Goal: Task Accomplishment & Management: Complete application form

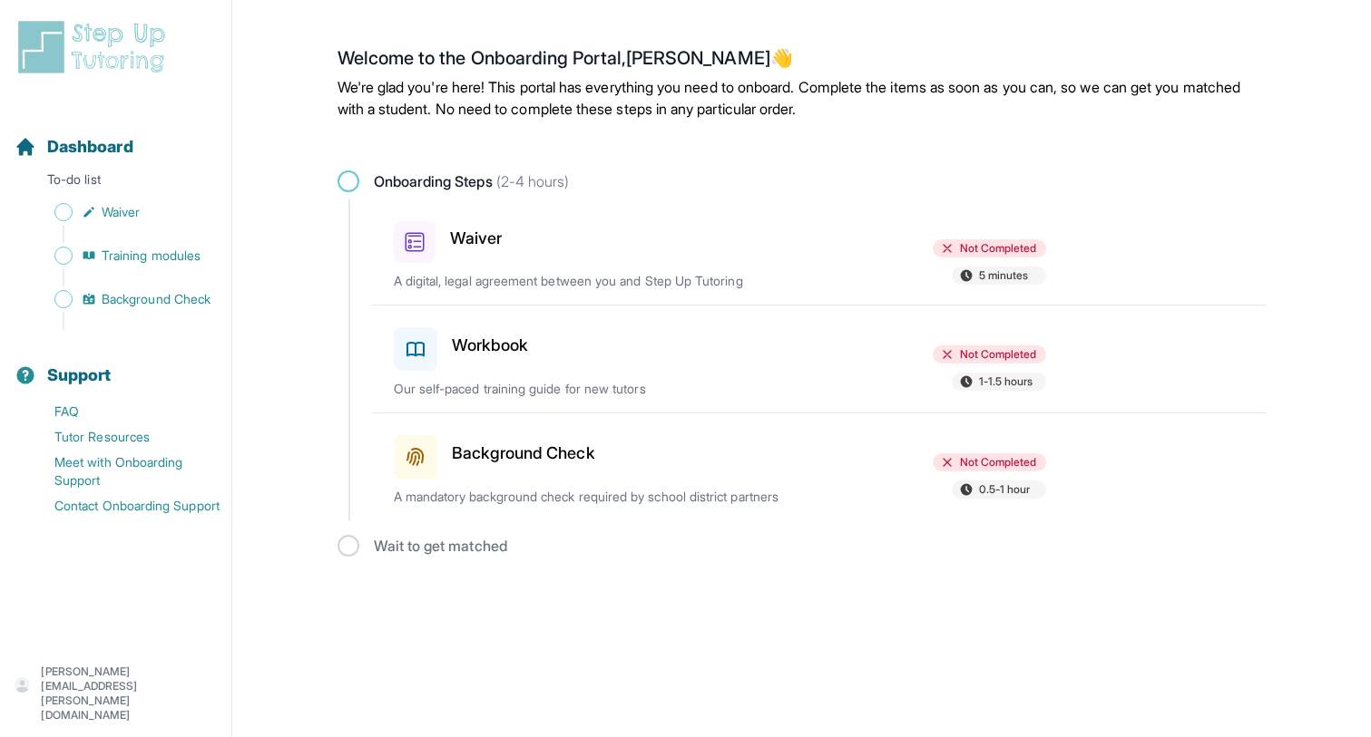
click at [677, 288] on p "A digital, legal agreement between you and Step Up Tutoring" at bounding box center [606, 281] width 425 height 18
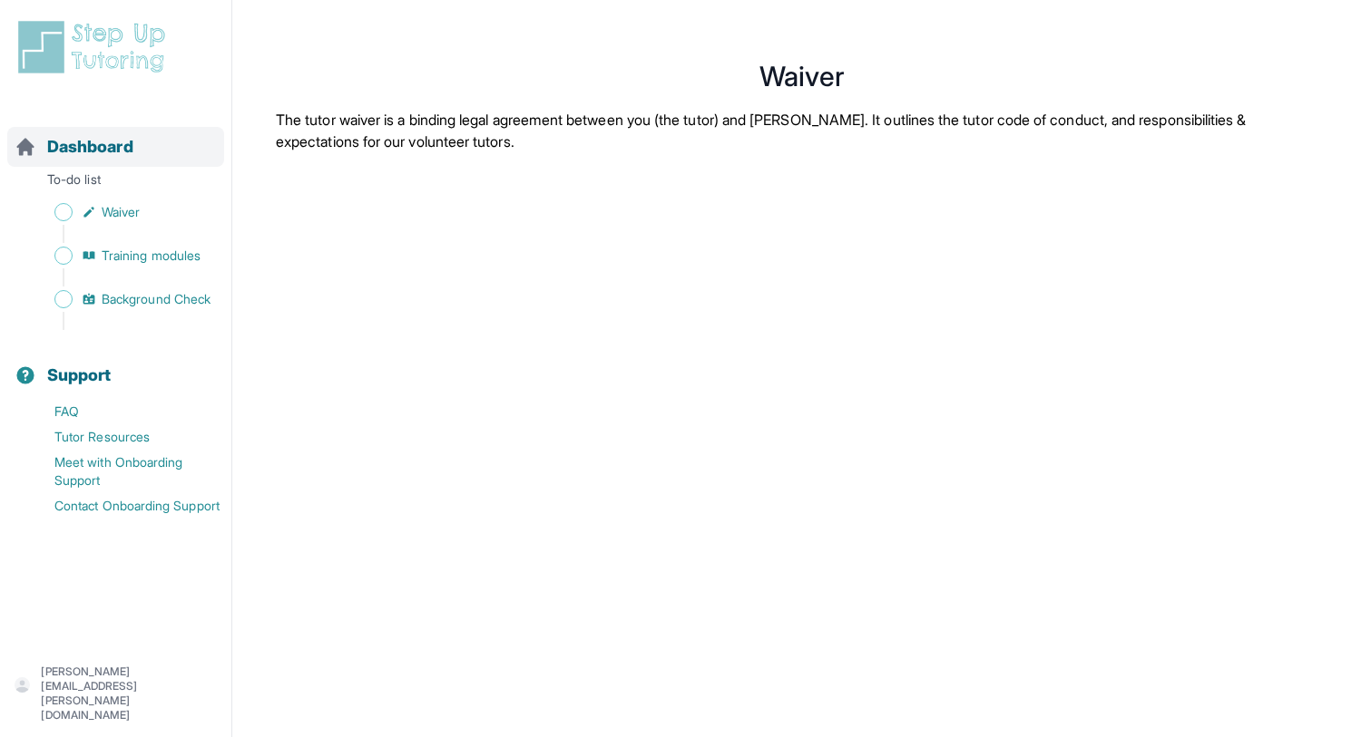
click at [103, 154] on span "Dashboard" at bounding box center [90, 146] width 86 height 25
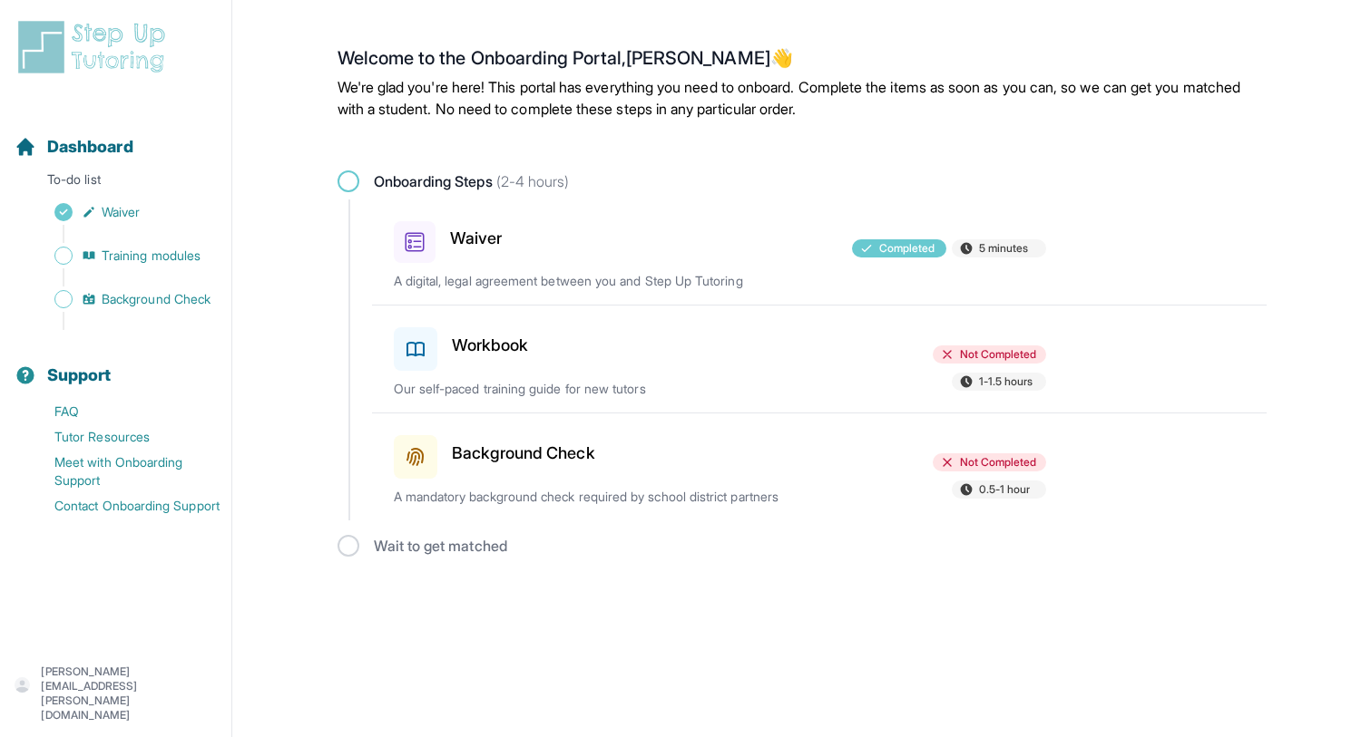
click at [485, 456] on h3 "Background Check" at bounding box center [523, 453] width 143 height 25
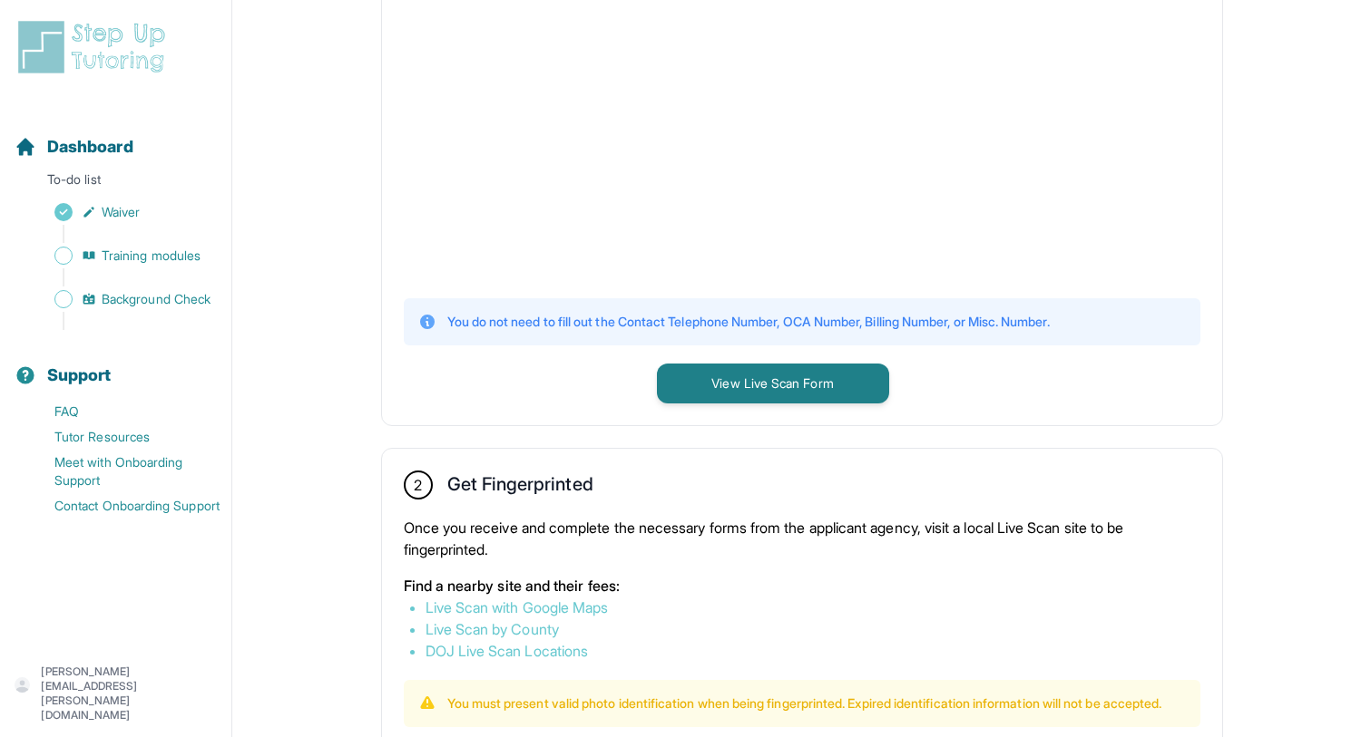
scroll to position [575, 0]
click at [756, 387] on button "View Live Scan Form" at bounding box center [773, 385] width 232 height 40
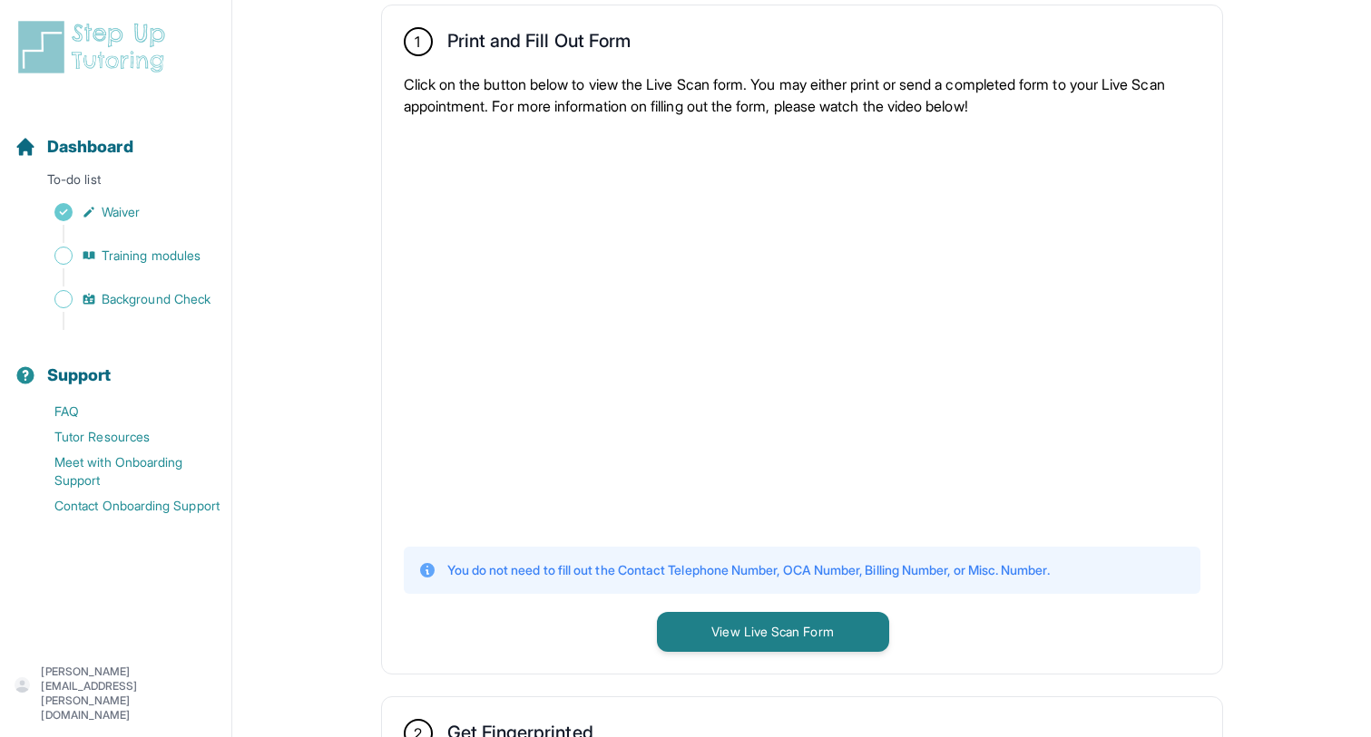
scroll to position [0, 0]
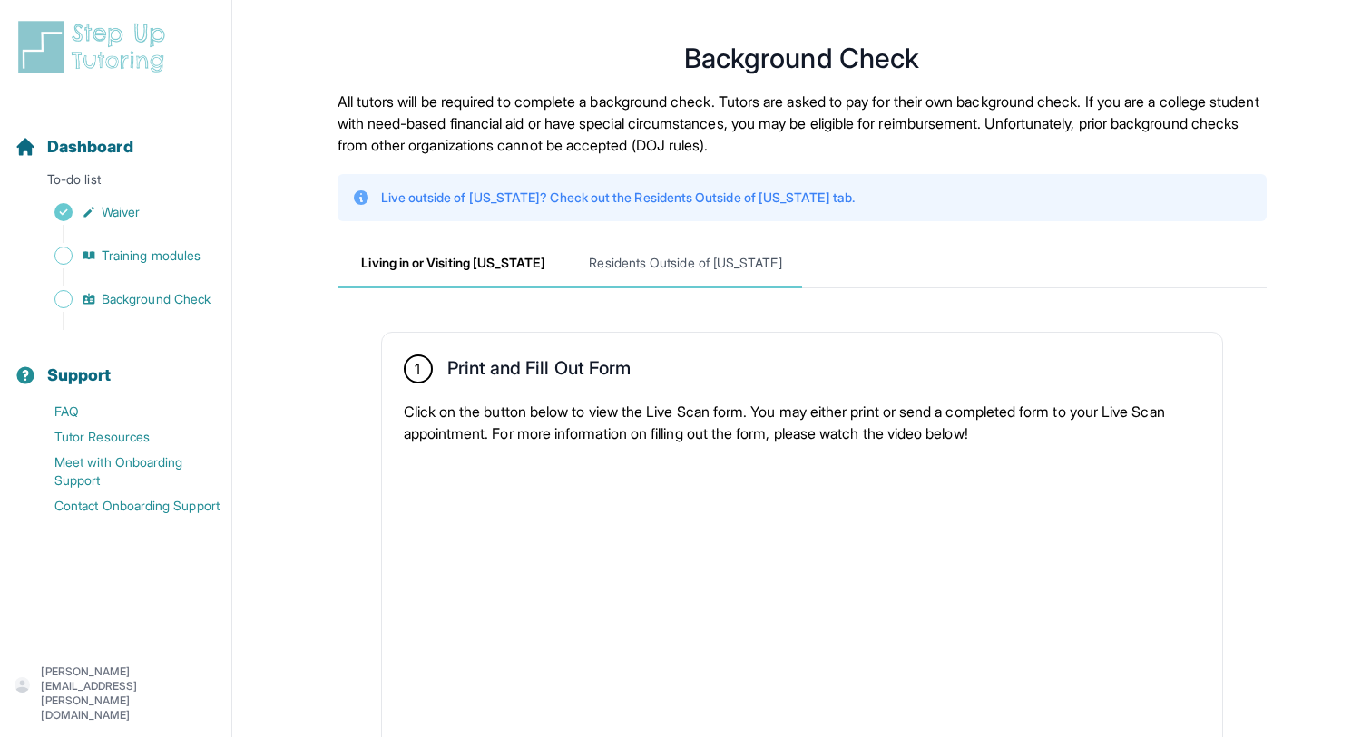
click at [634, 256] on span "Residents Outside of California" at bounding box center [686, 263] width 232 height 49
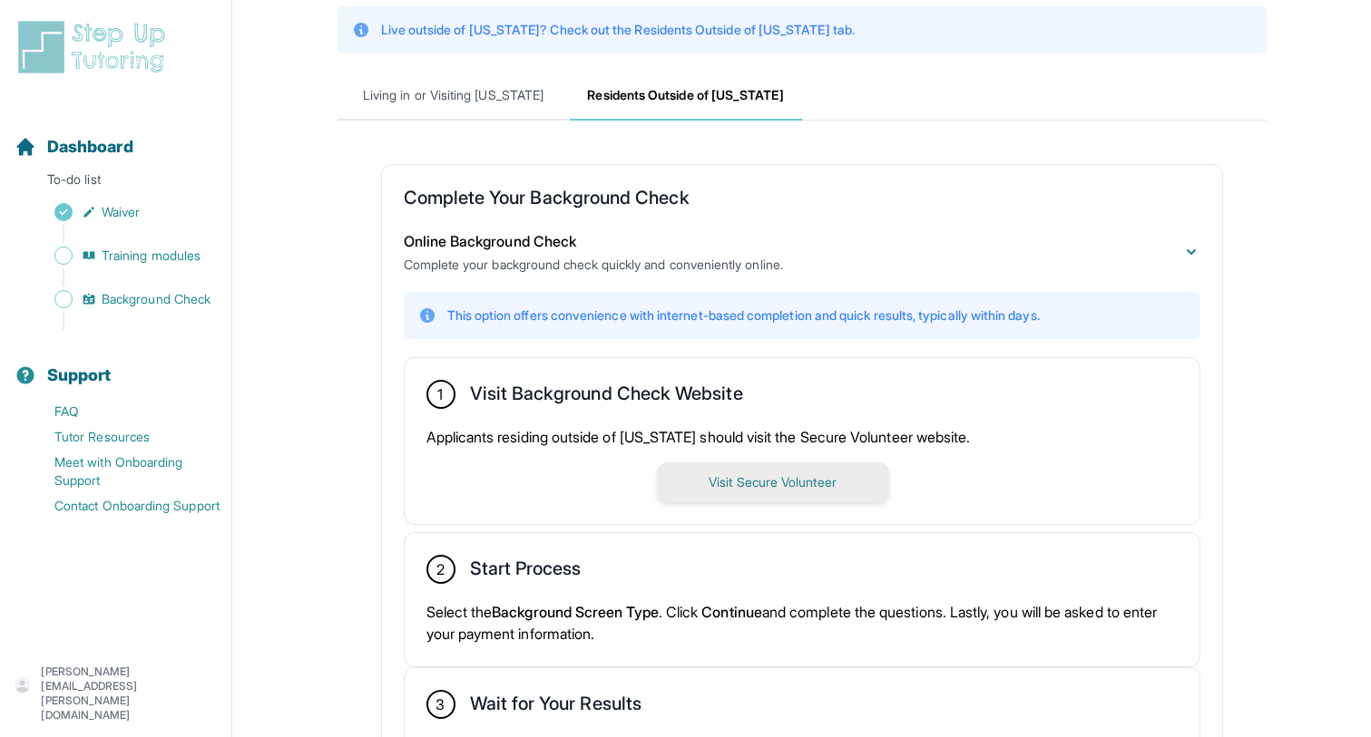
scroll to position [176, 0]
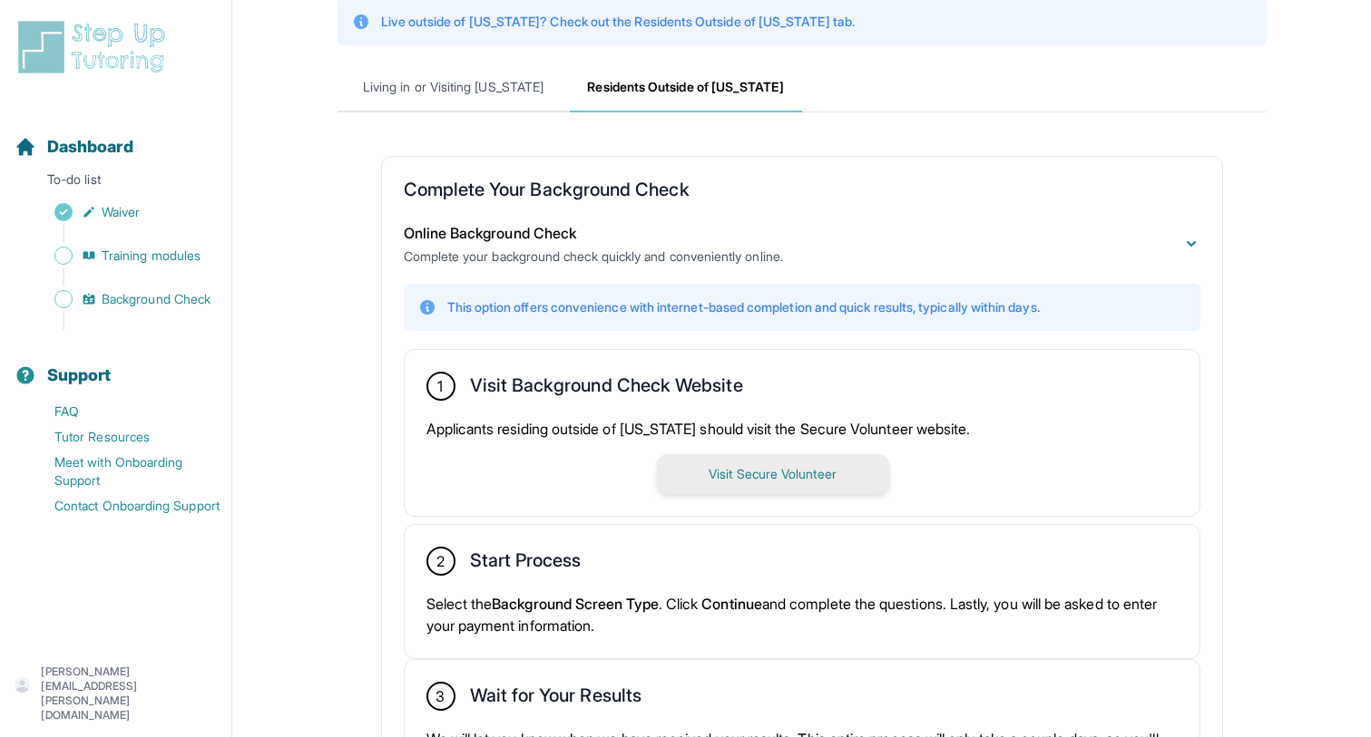
click at [810, 488] on button "Visit Secure Volunteer" at bounding box center [773, 474] width 232 height 40
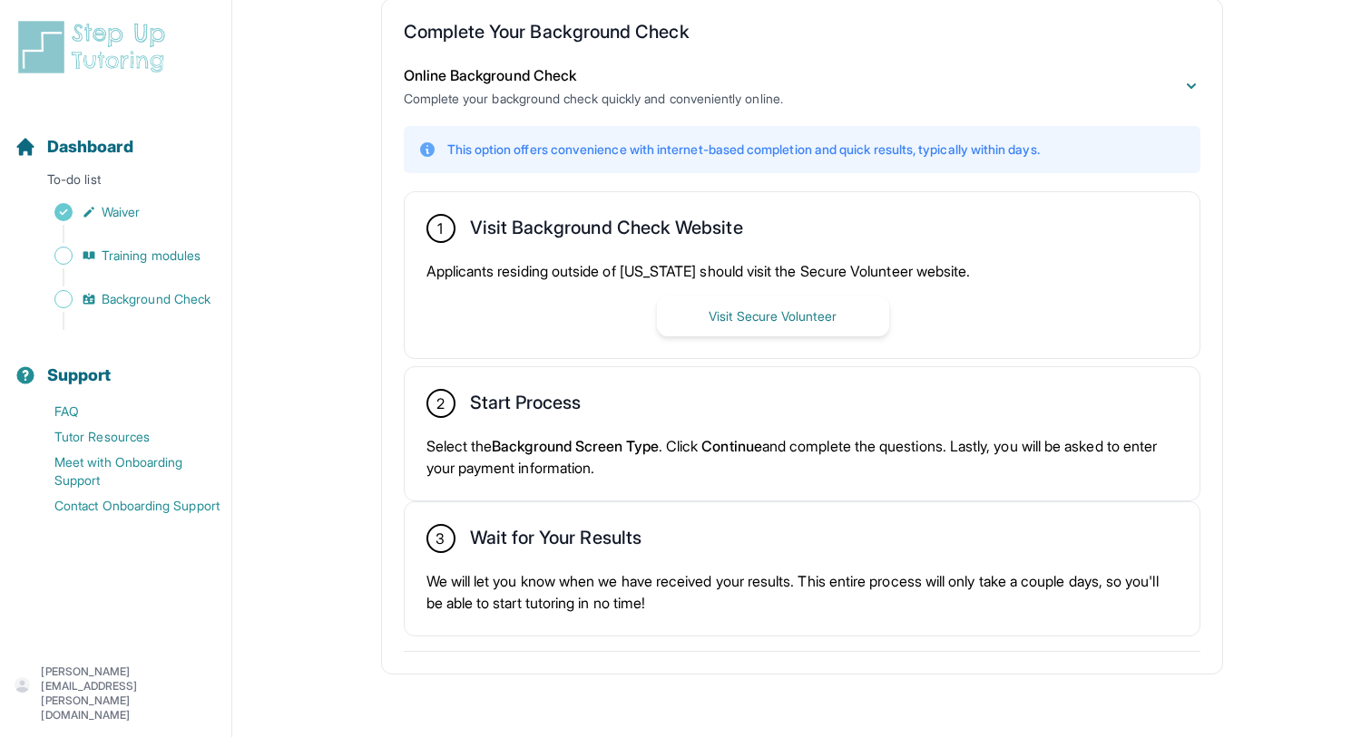
scroll to position [338, 0]
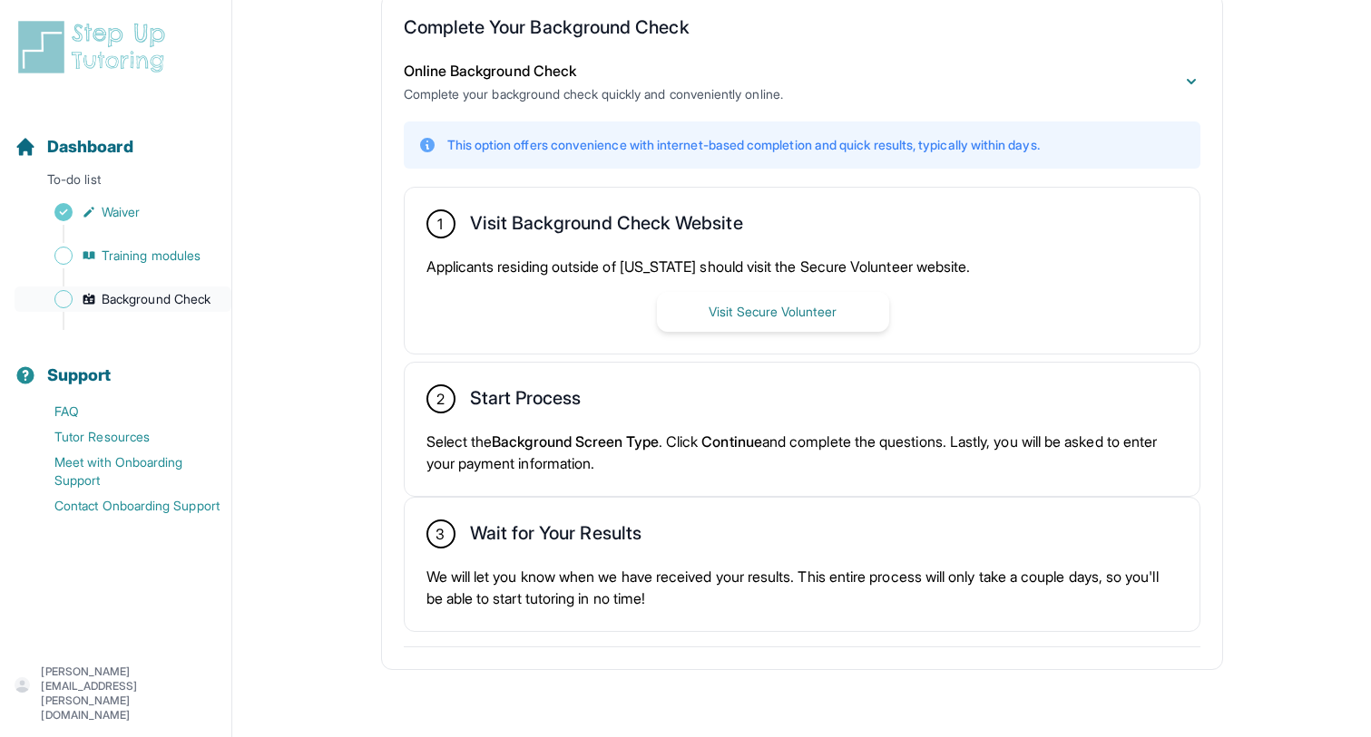
click at [142, 289] on link "Background Check" at bounding box center [123, 299] width 217 height 25
click at [135, 315] on div "Sidebar" at bounding box center [120, 321] width 210 height 18
click at [142, 305] on span "Background Check" at bounding box center [156, 299] width 109 height 18
click at [112, 147] on span "Dashboard" at bounding box center [90, 146] width 86 height 25
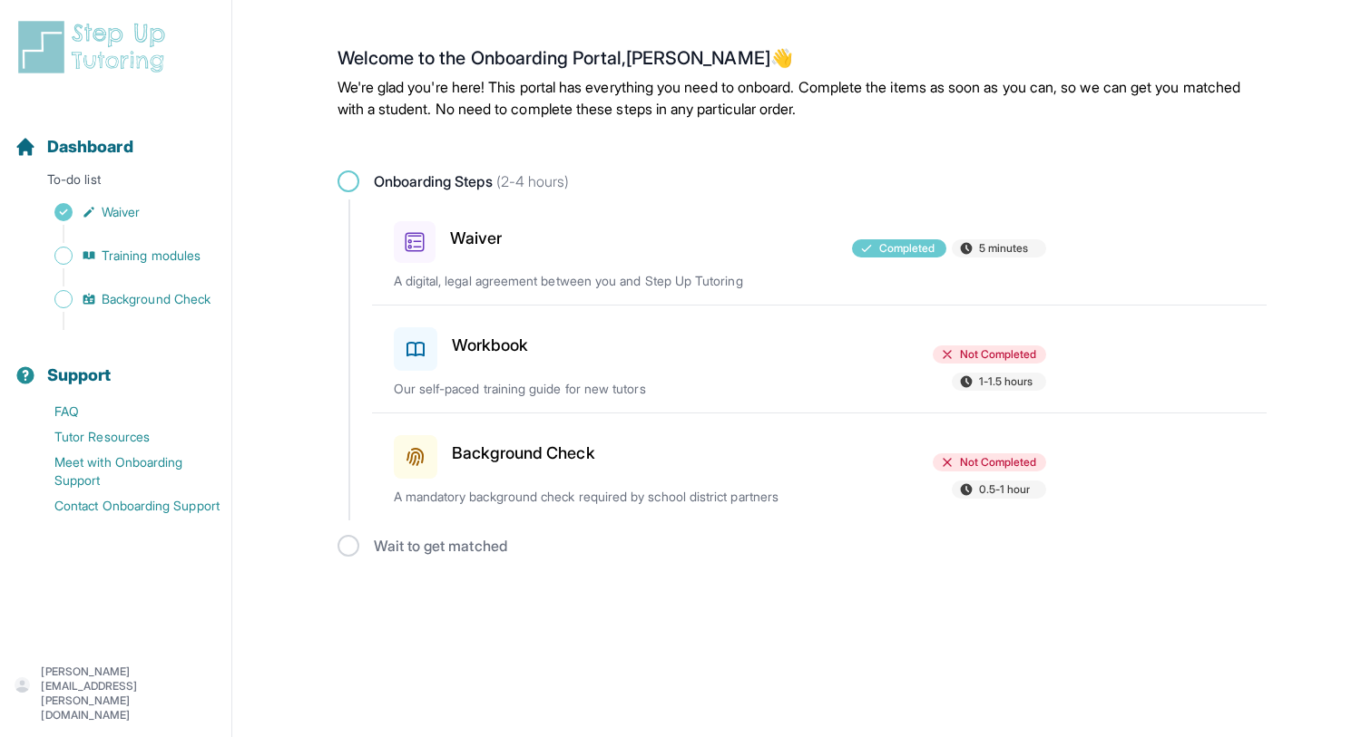
click at [480, 356] on h3 "Workbook" at bounding box center [490, 345] width 77 height 25
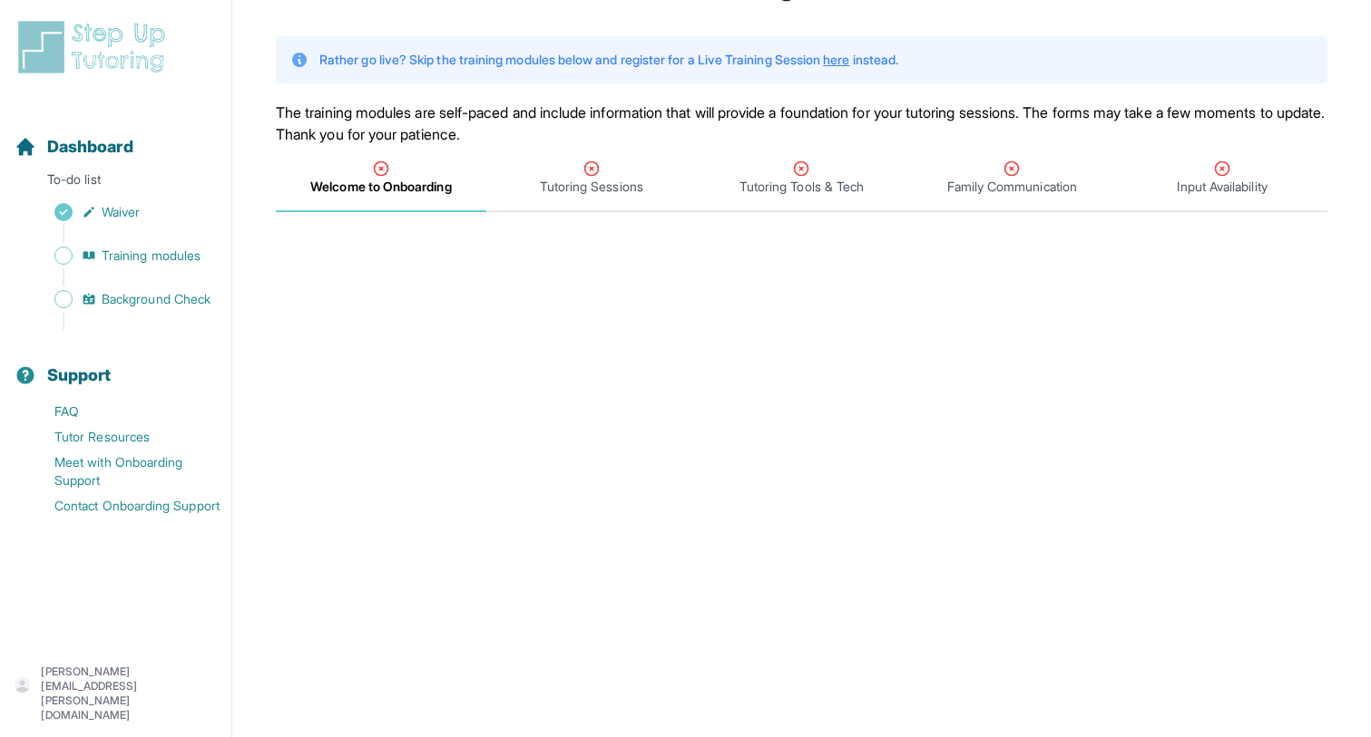
scroll to position [23, 0]
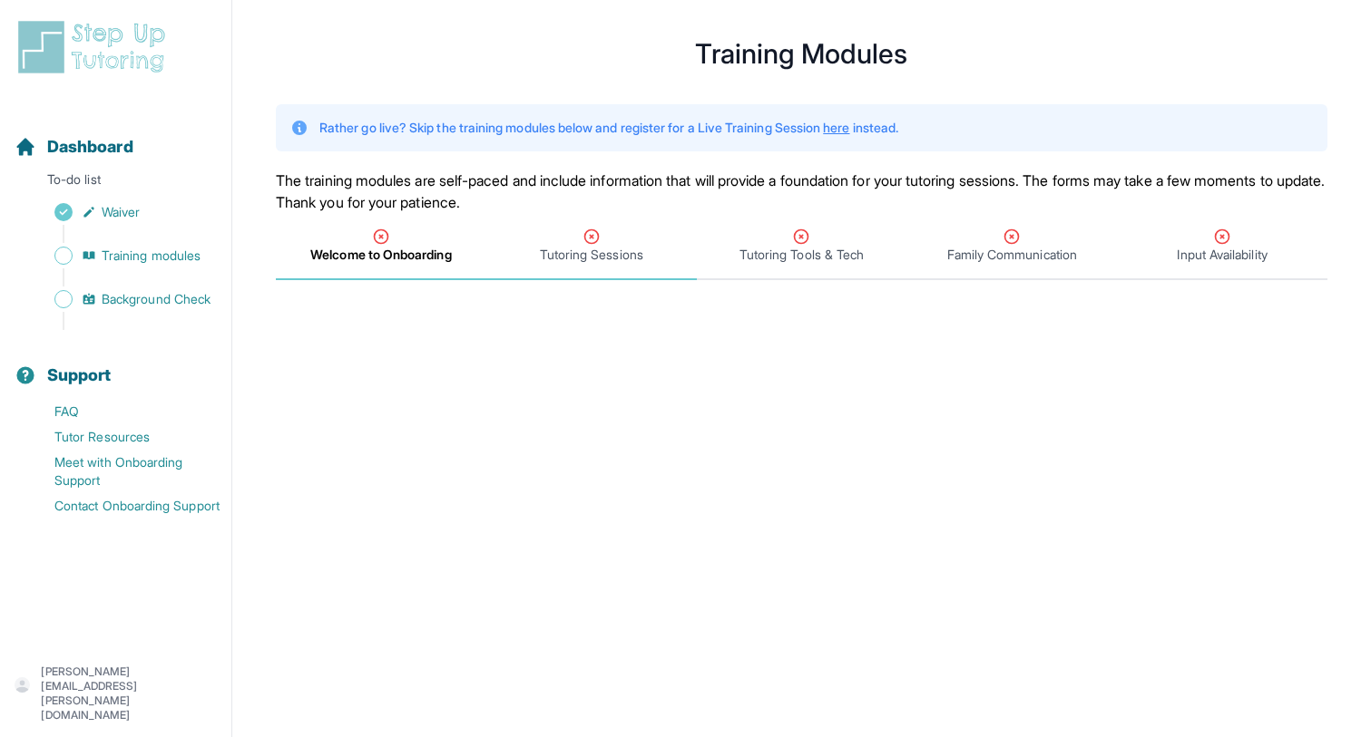
click at [572, 245] on div "Tutoring Sessions" at bounding box center [591, 246] width 203 height 36
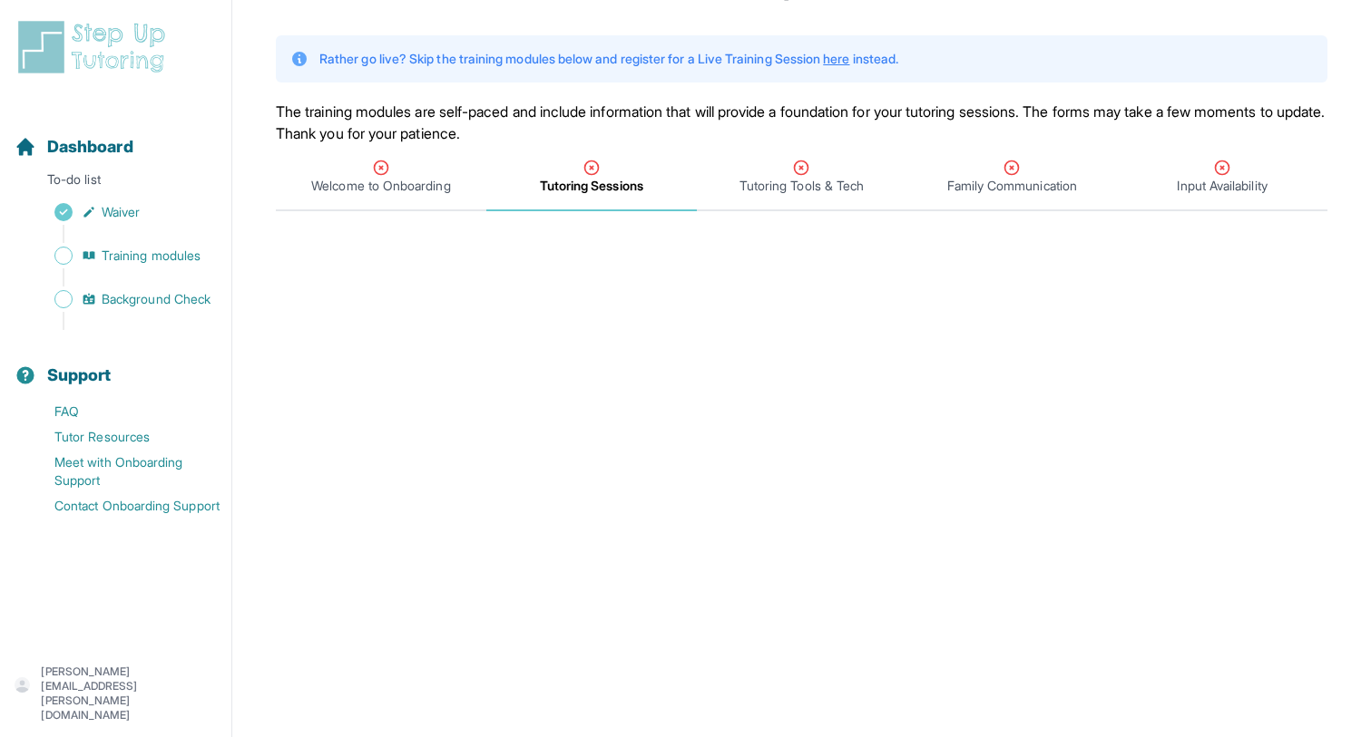
scroll to position [0, 0]
